Goal: Transaction & Acquisition: Purchase product/service

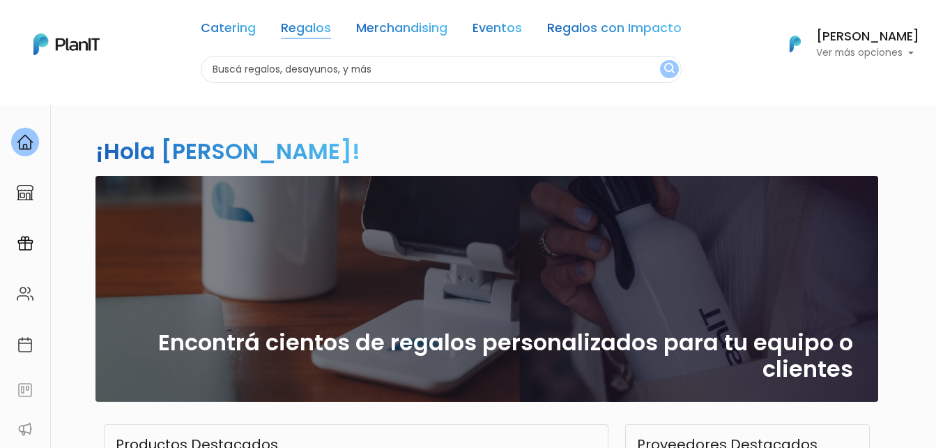
drag, startPoint x: 347, startPoint y: 23, endPoint x: 320, endPoint y: 24, distance: 27.2
click at [344, 23] on div "Catering Regalos Merchandising Eventos Regalos con Impacto" at bounding box center [441, 31] width 481 height 50
click at [314, 26] on link "Regalos" at bounding box center [306, 30] width 50 height 17
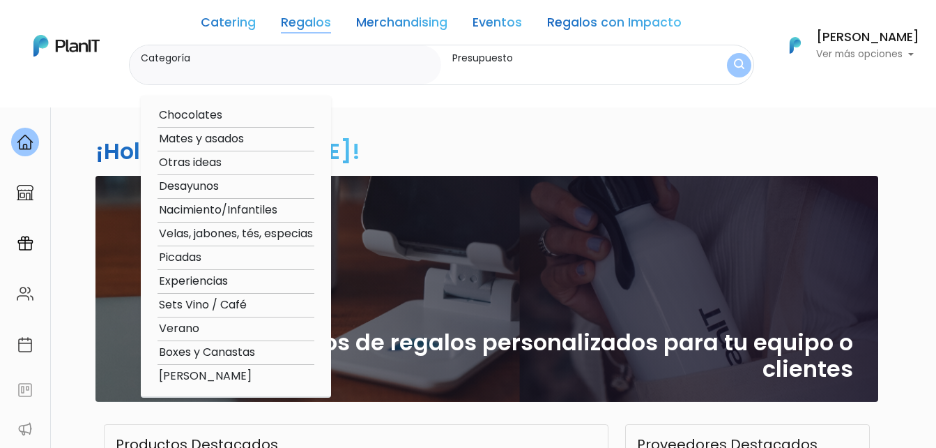
click at [738, 64] on img "submit" at bounding box center [739, 65] width 10 height 13
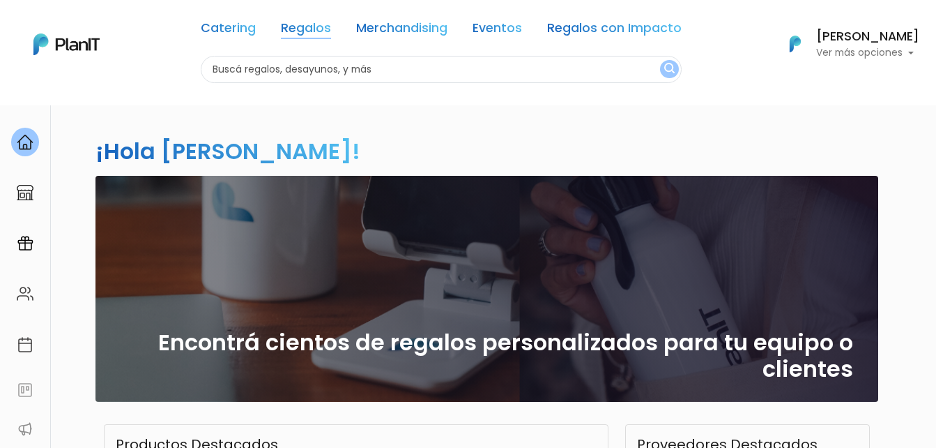
click at [314, 24] on link "Regalos" at bounding box center [306, 30] width 50 height 17
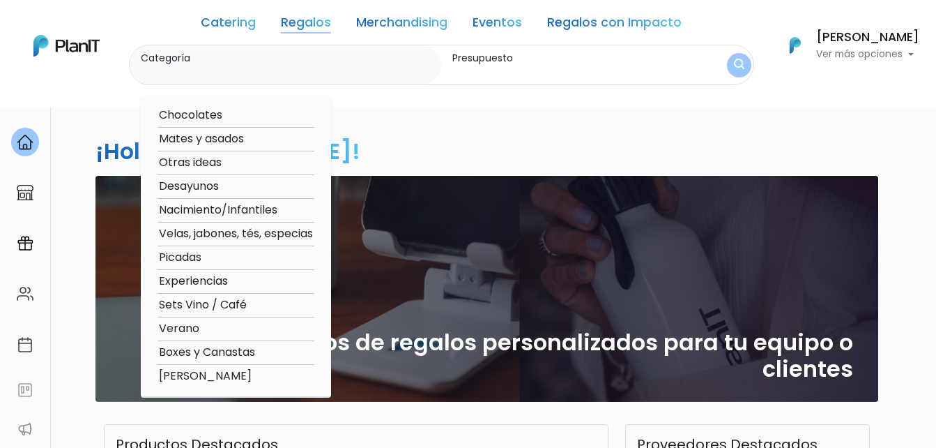
click at [192, 349] on option "Boxes y Canastas" at bounding box center [236, 352] width 157 height 17
type input "Boxes y Canastas"
type input "$0 - $1000"
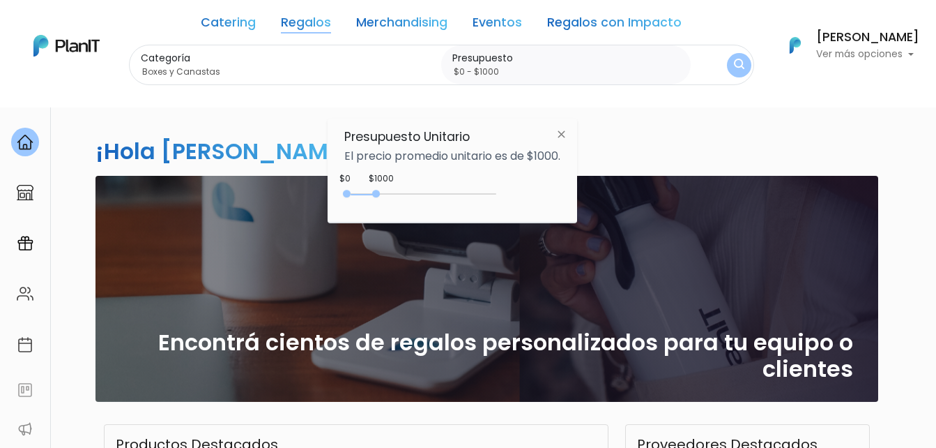
click at [736, 67] on img "submit" at bounding box center [739, 65] width 10 height 13
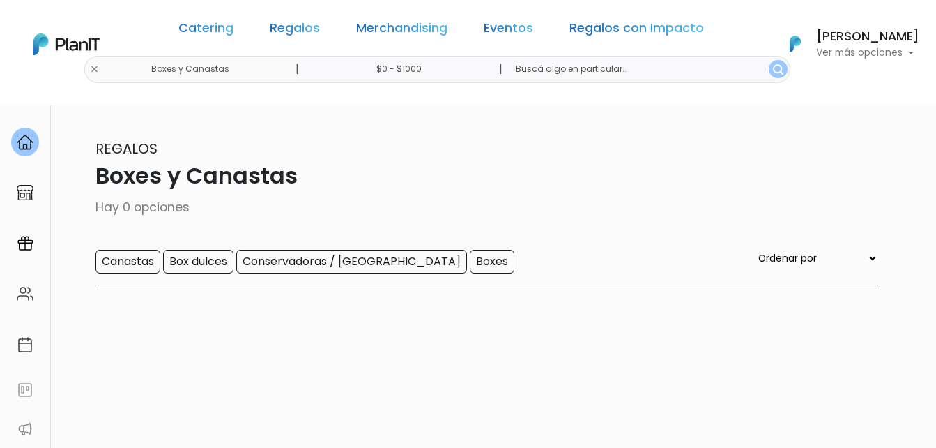
click at [417, 69] on input "$0 - $1000" at bounding box center [402, 69] width 212 height 27
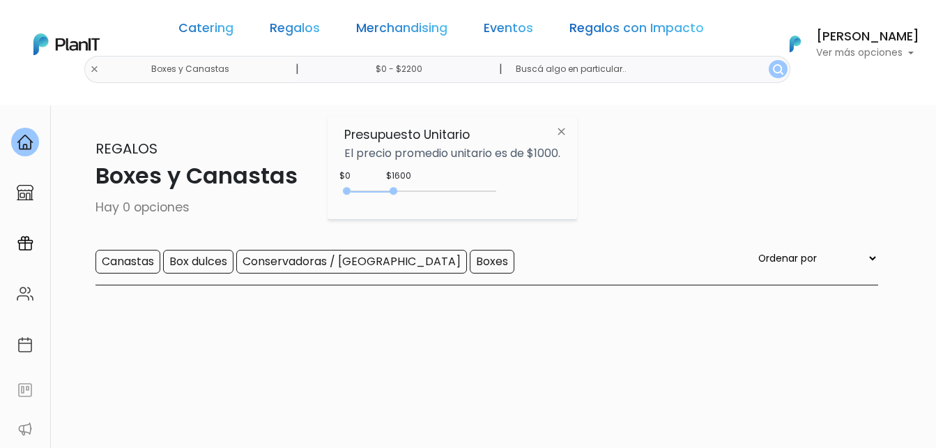
type input "$0 - $2250"
drag, startPoint x: 379, startPoint y: 190, endPoint x: 416, endPoint y: 190, distance: 37.0
click at [397, 190] on div at bounding box center [394, 191] width 8 height 8
click at [769, 71] on button "submit" at bounding box center [778, 69] width 19 height 18
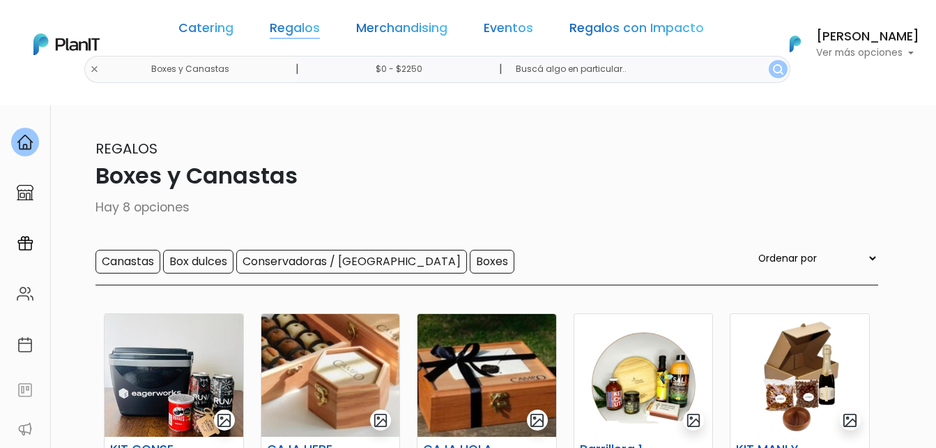
click at [320, 26] on link "Regalos" at bounding box center [295, 30] width 50 height 17
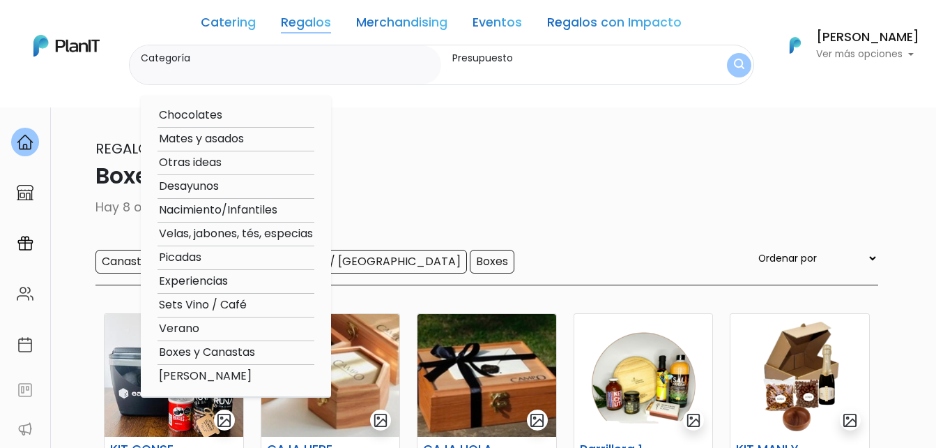
click at [186, 183] on option "Desayunos" at bounding box center [236, 186] width 157 height 17
type input "Desayunos"
type input "$0 - $2250"
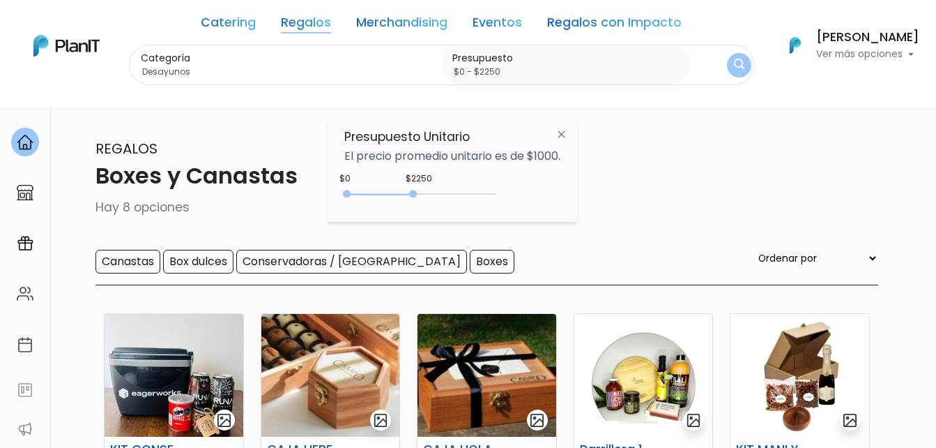
click at [738, 66] on img "submit" at bounding box center [739, 65] width 10 height 13
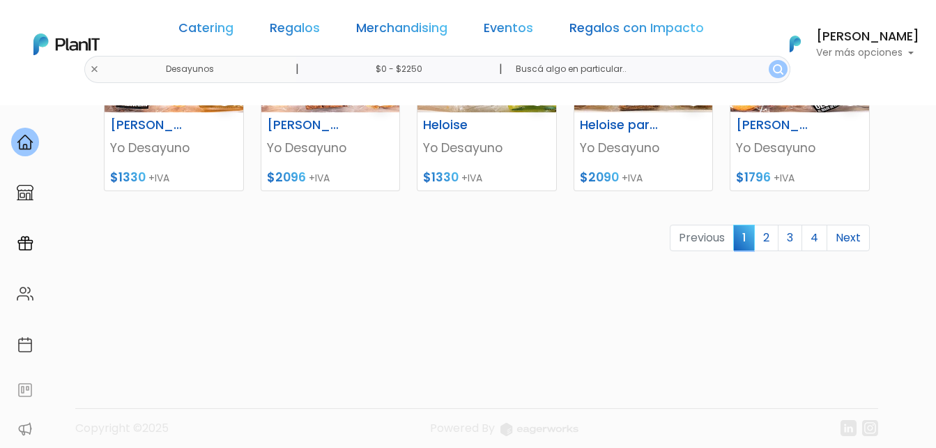
scroll to position [767, 0]
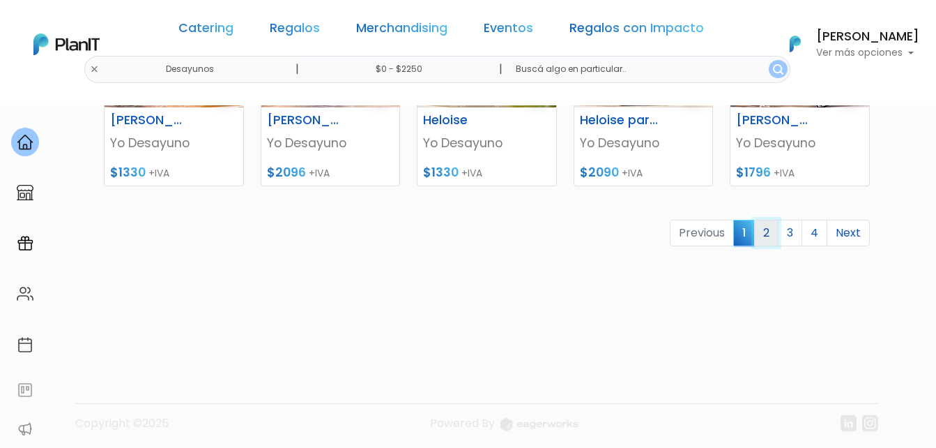
click at [775, 231] on link "2" at bounding box center [766, 233] width 24 height 26
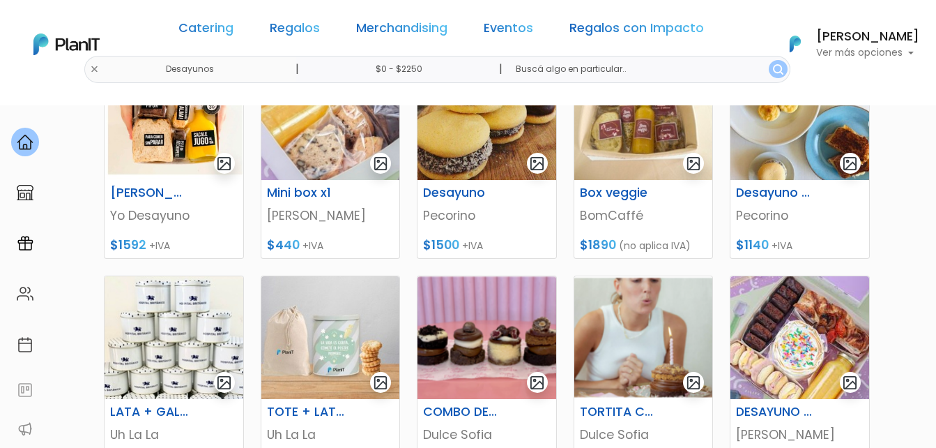
scroll to position [697, 0]
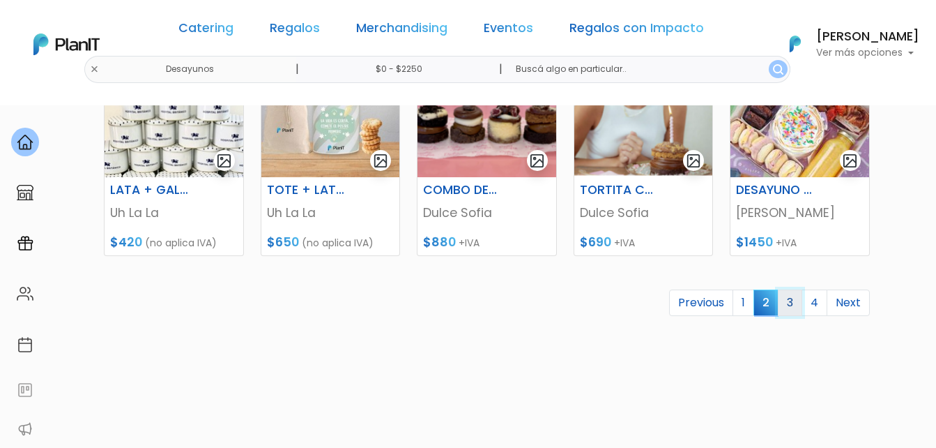
click at [793, 305] on link "3" at bounding box center [790, 302] width 24 height 26
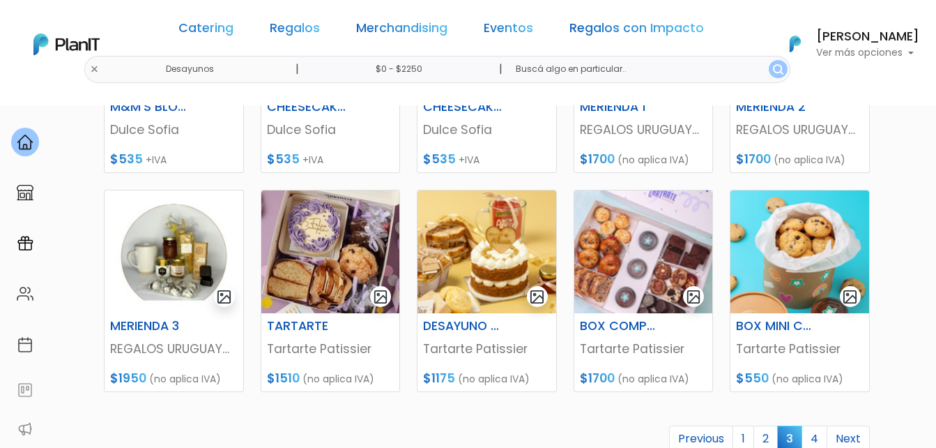
scroll to position [628, 0]
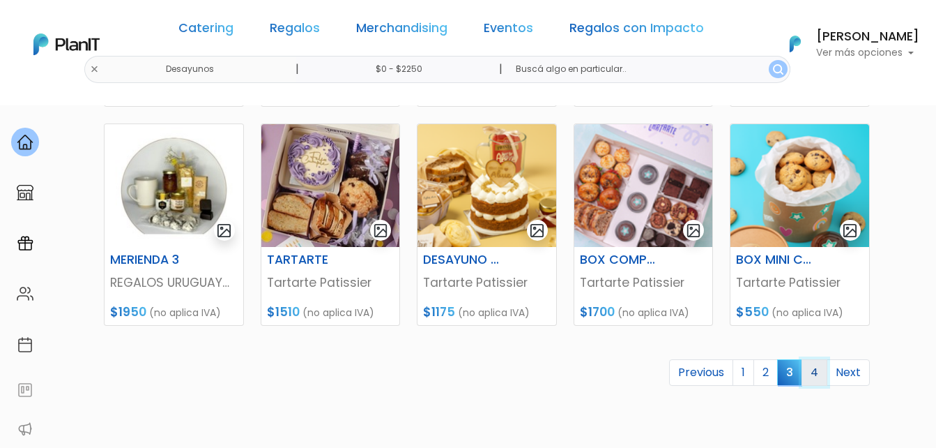
click at [817, 372] on link "4" at bounding box center [815, 372] width 26 height 26
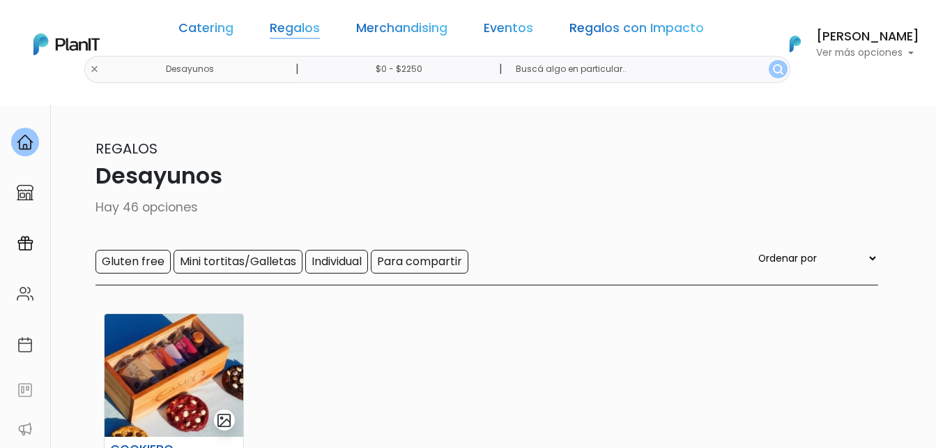
click at [314, 28] on link "Regalos" at bounding box center [295, 30] width 50 height 17
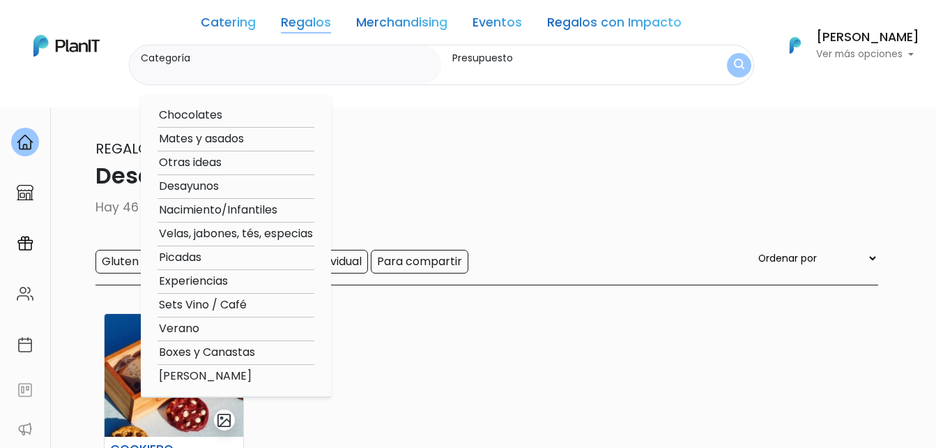
click at [202, 163] on option "Otras ideas" at bounding box center [236, 162] width 157 height 17
type input "Otras ideas"
type input "$0 - $2250"
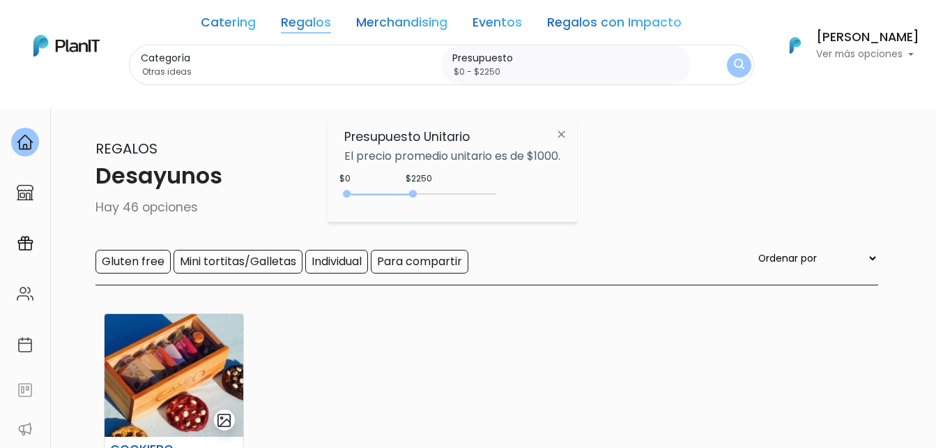
click at [727, 69] on button "submit" at bounding box center [739, 65] width 24 height 24
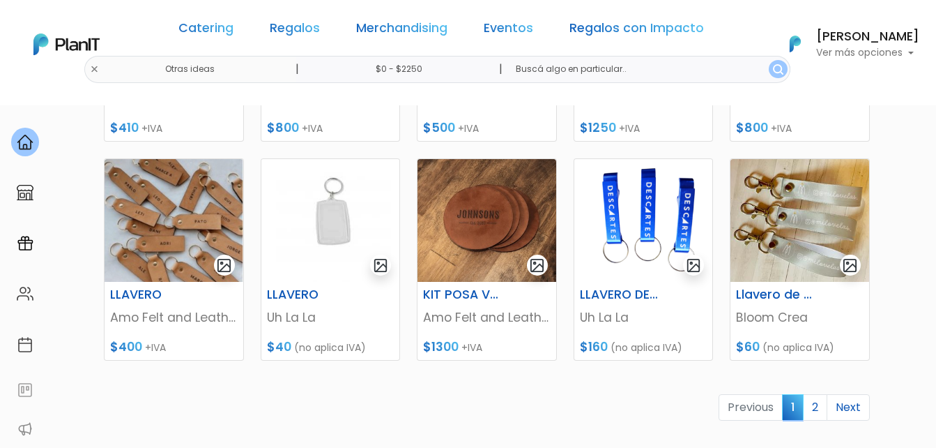
scroll to position [628, 0]
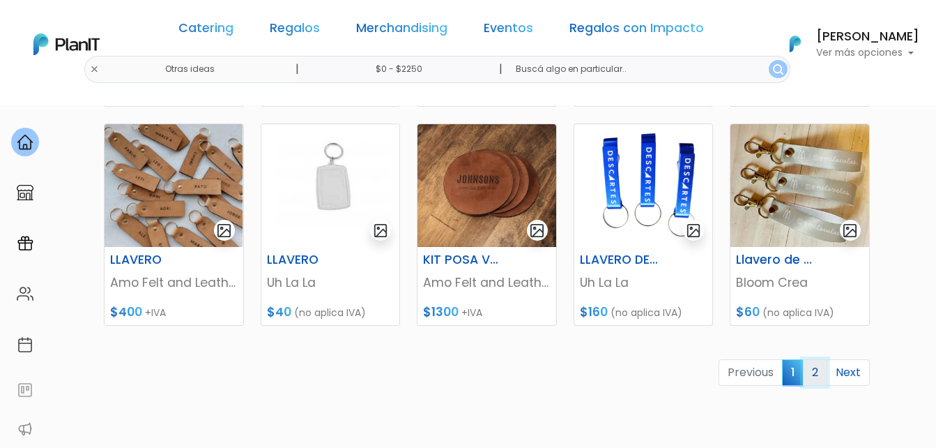
click at [813, 370] on link "2" at bounding box center [815, 372] width 24 height 26
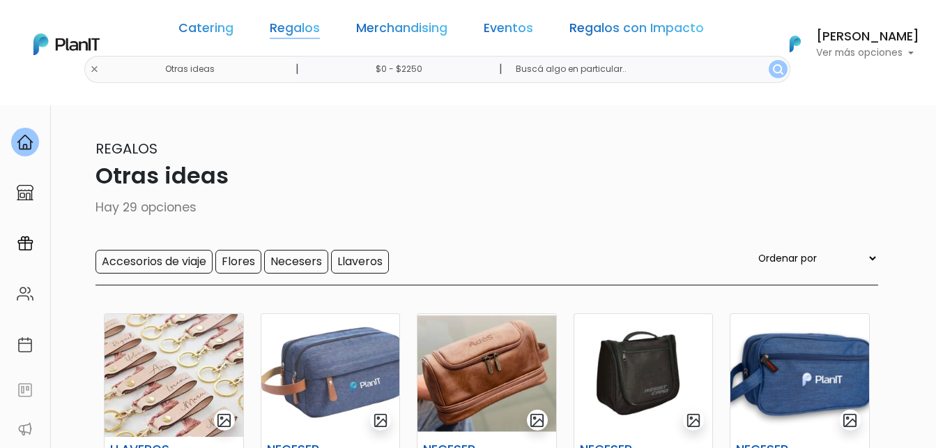
click at [298, 35] on link "Regalos" at bounding box center [295, 30] width 50 height 17
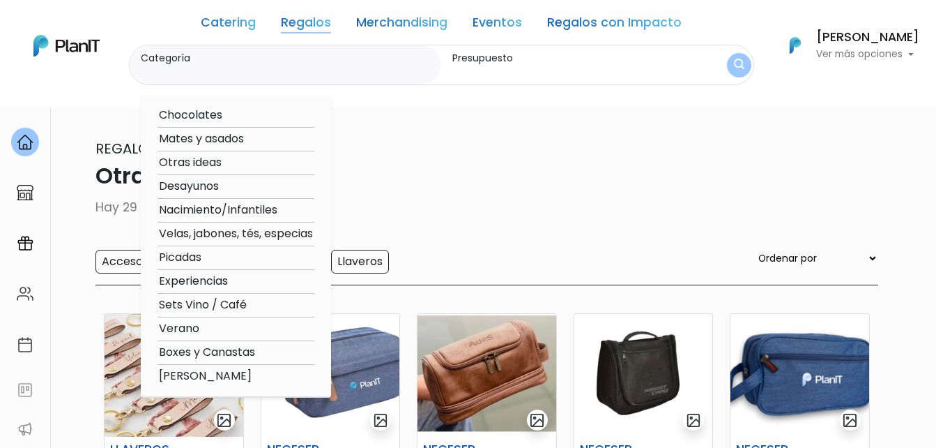
click at [197, 256] on option "Picadas" at bounding box center [236, 257] width 157 height 17
type input "Picadas"
type input "$0 - $2250"
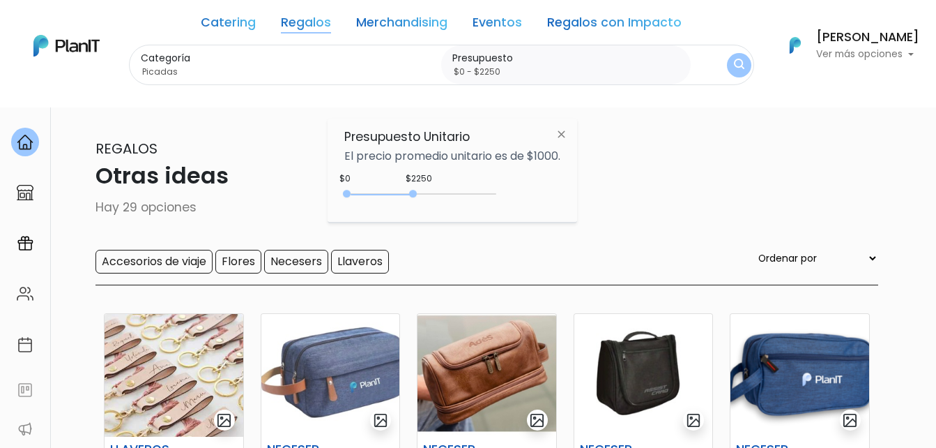
click at [736, 61] on img "submit" at bounding box center [739, 65] width 10 height 13
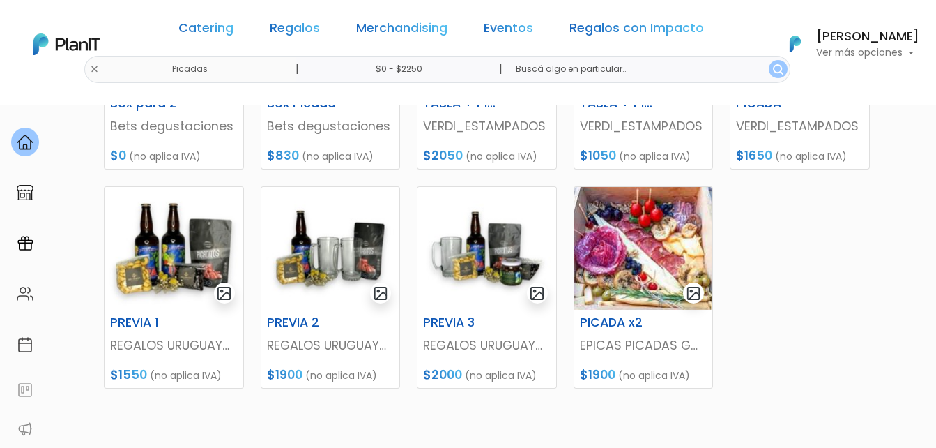
scroll to position [628, 0]
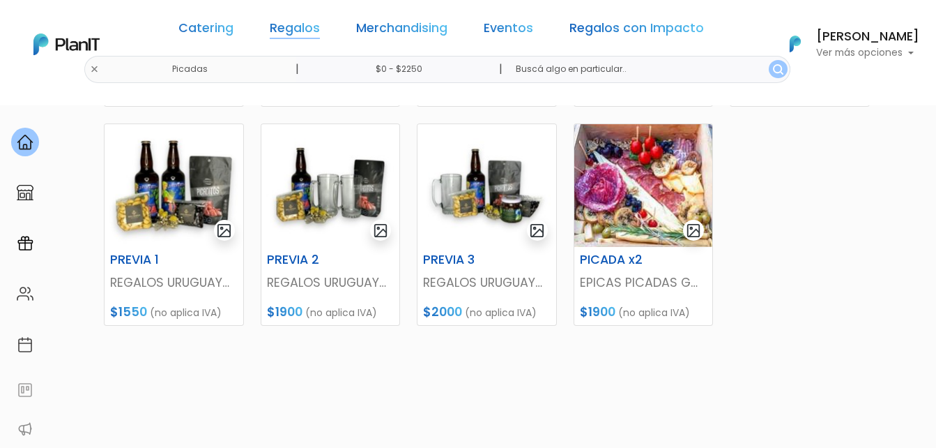
click at [297, 27] on link "Regalos" at bounding box center [295, 30] width 50 height 17
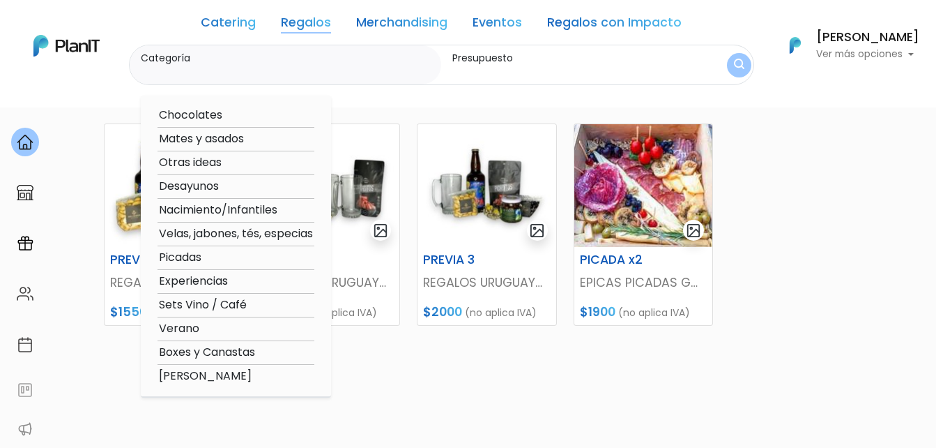
click at [205, 349] on option "Boxes y Canastas" at bounding box center [236, 352] width 157 height 17
type input "Boxes y Canastas"
type input "$0 - $2250"
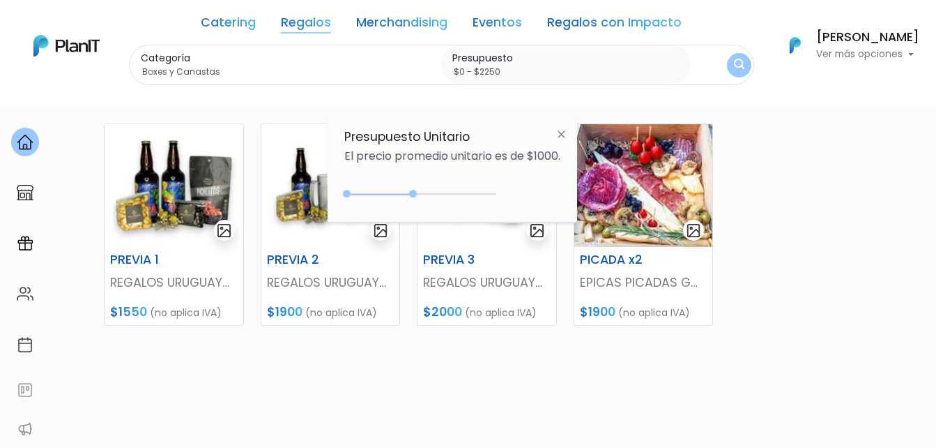
click at [734, 60] on img "submit" at bounding box center [739, 65] width 10 height 13
